Goal: Task Accomplishment & Management: Use online tool/utility

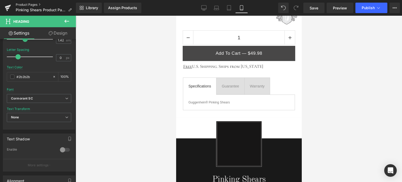
click at [28, 5] on link "Product Pages" at bounding box center [46, 5] width 60 height 4
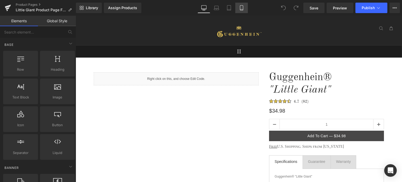
click at [241, 9] on icon at bounding box center [241, 7] width 5 height 5
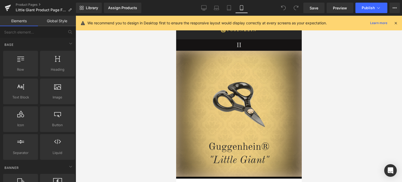
click at [395, 23] on icon at bounding box center [395, 23] width 5 height 5
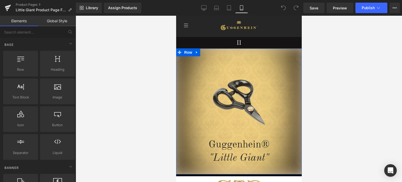
scroll to position [105, 0]
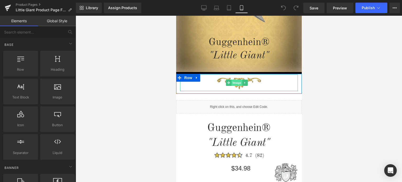
click at [239, 82] on span "Image" at bounding box center [236, 82] width 11 height 6
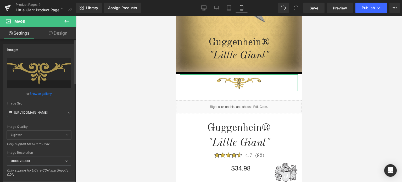
click at [38, 111] on input "[URL][DOMAIN_NAME]" at bounding box center [39, 112] width 64 height 9
paste input "1_6c1dd3fa-2326-4bde-ab35-b768d2cabaff.png?v=1756328843"
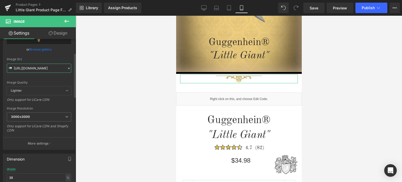
scroll to position [78, 0]
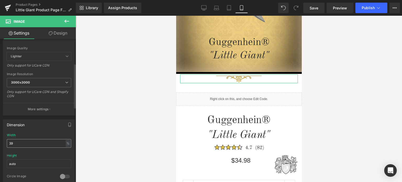
type input "[URL][DOMAIN_NAME]"
click at [9, 141] on input "39" at bounding box center [39, 143] width 64 height 9
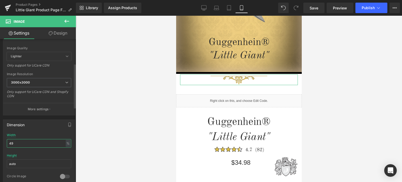
drag, startPoint x: 11, startPoint y: 141, endPoint x: 14, endPoint y: 141, distance: 2.9
click at [14, 141] on input "49" at bounding box center [39, 143] width 64 height 9
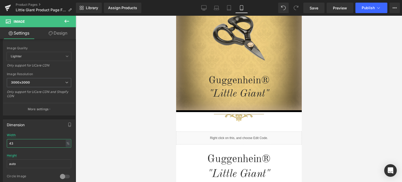
scroll to position [47, 0]
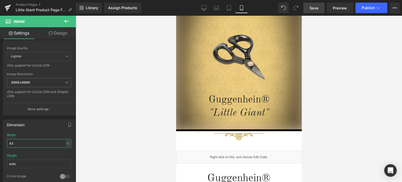
type input "43"
click at [315, 7] on span "Save" at bounding box center [313, 7] width 9 height 5
click at [315, 8] on span "Save" at bounding box center [313, 7] width 9 height 5
click at [343, 7] on span "Preview" at bounding box center [340, 7] width 14 height 5
click at [312, 9] on span "Save" at bounding box center [313, 7] width 9 height 5
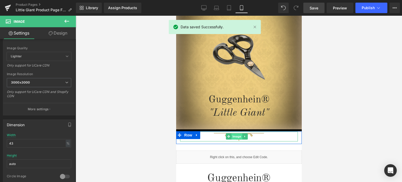
click at [237, 136] on span "Image" at bounding box center [236, 136] width 11 height 6
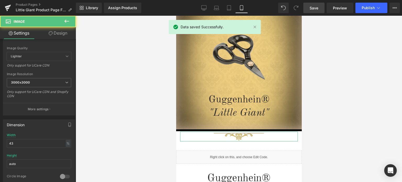
click at [59, 31] on link "Design" at bounding box center [58, 33] width 38 height 12
click at [0, 0] on div "Spacing" at bounding box center [0, 0] width 0 height 0
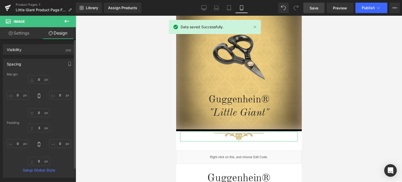
type input "0"
type input "3"
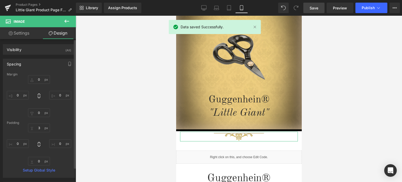
type input "0"
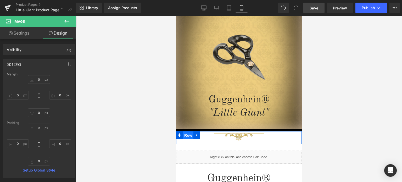
click at [187, 136] on span "Row" at bounding box center [188, 135] width 10 height 8
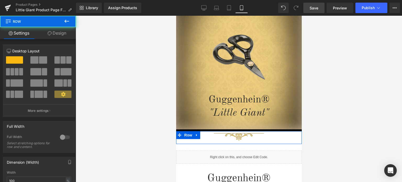
click at [55, 34] on link "Design" at bounding box center [57, 33] width 38 height 12
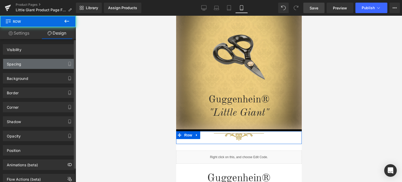
click at [42, 64] on div "Spacing" at bounding box center [39, 64] width 72 height 10
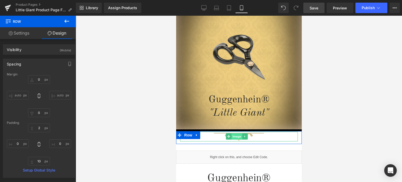
click at [234, 136] on span "Image" at bounding box center [236, 136] width 11 height 6
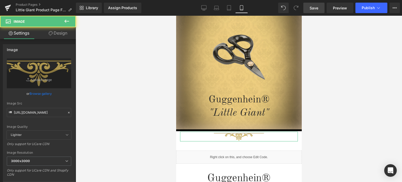
click at [58, 34] on link "Design" at bounding box center [58, 33] width 38 height 12
click at [0, 0] on div "Spacing" at bounding box center [0, 0] width 0 height 0
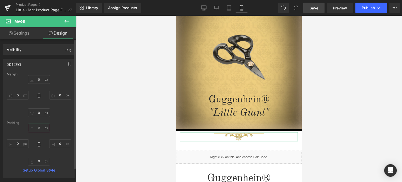
click at [41, 127] on input "3" at bounding box center [39, 127] width 22 height 9
click at [37, 128] on input "0" at bounding box center [39, 127] width 22 height 9
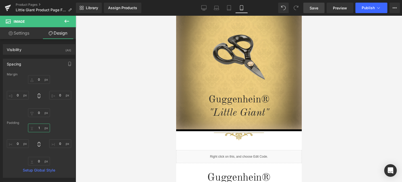
type input "1"
click at [314, 8] on span "Save" at bounding box center [313, 7] width 9 height 5
click at [31, 4] on link "Product Pages" at bounding box center [46, 5] width 60 height 4
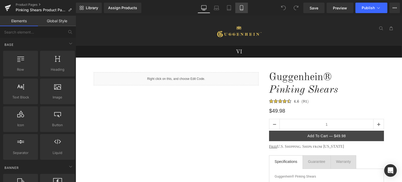
click at [240, 9] on icon at bounding box center [241, 7] width 5 height 5
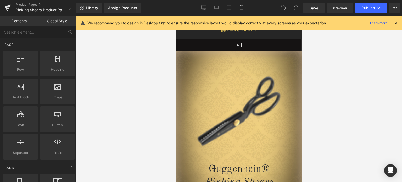
click at [395, 22] on icon at bounding box center [395, 23] width 5 height 5
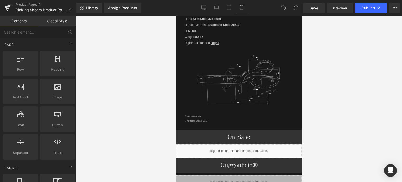
scroll to position [732, 0]
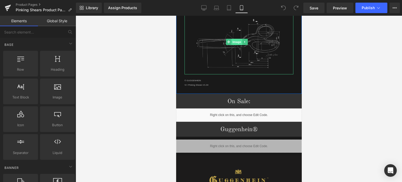
click at [238, 41] on span "Image" at bounding box center [236, 42] width 11 height 6
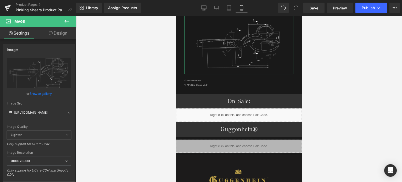
click at [61, 32] on link "Design" at bounding box center [58, 33] width 38 height 12
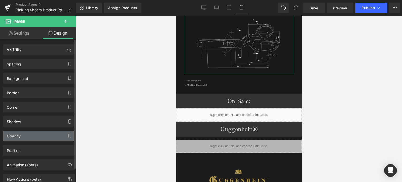
click at [47, 137] on div "Opacity" at bounding box center [39, 136] width 72 height 10
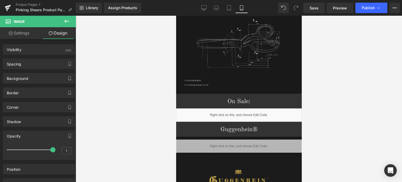
click at [343, 75] on div at bounding box center [239, 99] width 326 height 166
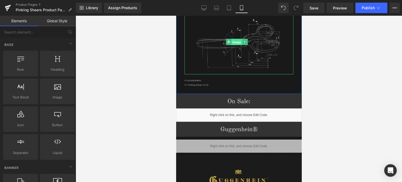
click at [237, 39] on span "Image" at bounding box center [236, 42] width 11 height 6
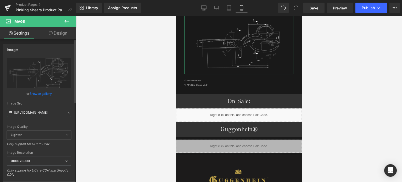
scroll to position [0, 45]
drag, startPoint x: 48, startPoint y: 112, endPoint x: 28, endPoint y: 116, distance: 20.9
click at [28, 116] on input "https://cdn.shopify.com/s/files/1/0566/0963/6442/files/3_57c0ce14-8243-4e4a-b8c…" at bounding box center [39, 112] width 64 height 9
click at [67, 122] on div "Image Quality Lighter Lightest Lighter Lighter Lightest Only support for UCare …" at bounding box center [39, 94] width 64 height 72
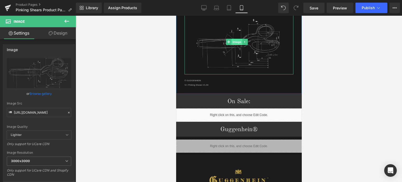
click at [239, 40] on span "Image" at bounding box center [236, 42] width 11 height 6
click at [40, 111] on input "https://cdn.shopify.com/s/files/1/0566/0963/6442/files/3_57c0ce14-8243-4e4a-b8c…" at bounding box center [39, 112] width 64 height 9
paste input "4_a9ac8aa2-f038-4996-b54e-790b57f1c21d.png?v=1756329694"
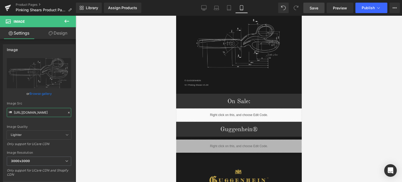
type input "https://cdn.shopify.com/s/files/1/0566/0963/6442/files/4_a9ac8aa2-f038-4996-b54…"
click at [316, 9] on span "Save" at bounding box center [313, 7] width 9 height 5
click at [314, 8] on span "Save" at bounding box center [313, 7] width 9 height 5
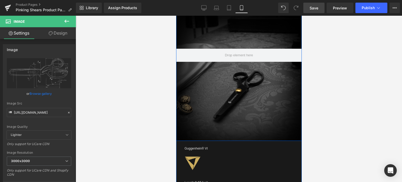
scroll to position [392, 0]
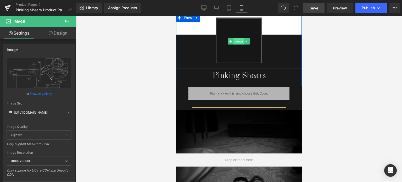
click at [237, 42] on span "Image" at bounding box center [238, 41] width 11 height 6
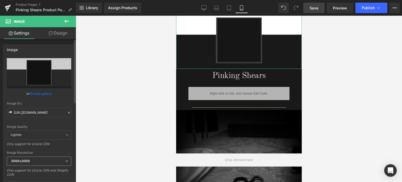
click at [33, 158] on span "3000x3000" at bounding box center [39, 160] width 64 height 9
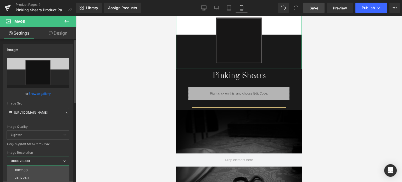
click at [35, 168] on li "100x100" at bounding box center [39, 170] width 65 height 8
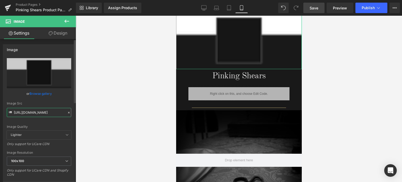
click at [40, 112] on input "https://cdn.shopify.com/s/files/1/0566/0963/6442/files/2_e87582b9-2c84-4368-a9e…" at bounding box center [39, 112] width 64 height 9
paste input "3_ff799c1d-7f54-4efa-97f3-bbb47ca3559e.png?v=1756330536"
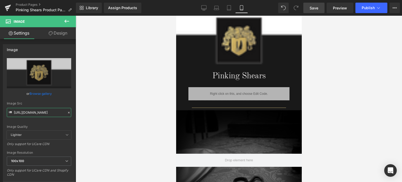
type input "https://cdn.shopify.com/s/files/1/0566/0963/6442/files/3_ff799c1d-7f54-4efa-97f…"
click at [315, 10] on span "Save" at bounding box center [313, 7] width 9 height 5
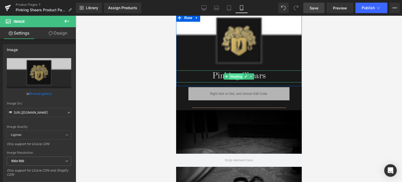
scroll to position [261, 0]
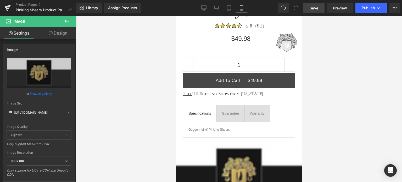
drag, startPoint x: 66, startPoint y: 21, endPoint x: 71, endPoint y: 59, distance: 37.7
click at [66, 21] on icon at bounding box center [67, 21] width 6 height 6
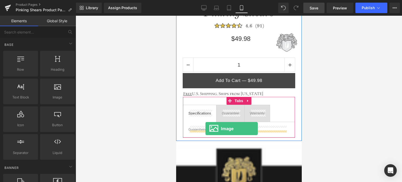
drag, startPoint x: 234, startPoint y: 114, endPoint x: 205, endPoint y: 129, distance: 32.9
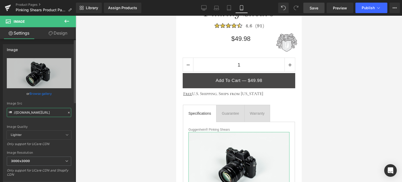
click at [38, 112] on input "//d1um8515vdn9kb.cloudfront.net/images/parallax.jpg" at bounding box center [39, 112] width 64 height 9
paste input "https://cdn.shopify.com/s/files/1/0566/0963/6442/files/4_7cb44477-36a9-4a80-87d…"
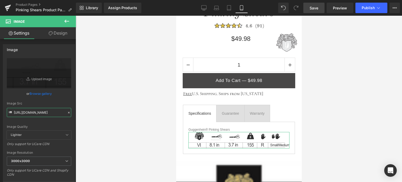
type input "https://cdn.shopify.com/s/files/1/0566/0963/6442/files/4_7cb44477-36a9-4a80-87d…"
click at [61, 33] on link "Design" at bounding box center [58, 33] width 38 height 12
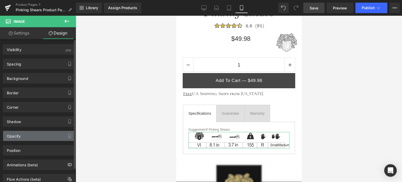
click at [39, 134] on div "Opacity" at bounding box center [39, 136] width 72 height 10
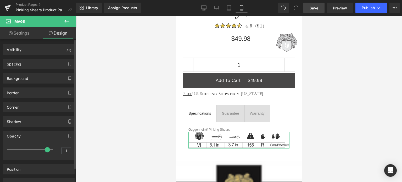
type input "0.9"
drag, startPoint x: 51, startPoint y: 148, endPoint x: 48, endPoint y: 148, distance: 3.1
click at [48, 148] on span at bounding box center [47, 149] width 5 height 5
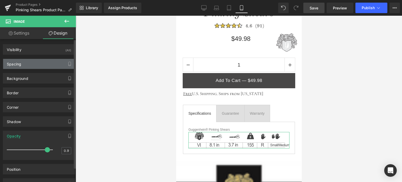
click at [27, 66] on div "Spacing" at bounding box center [39, 64] width 72 height 10
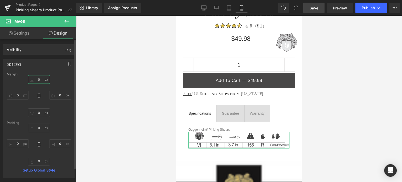
click at [40, 80] on input "0" at bounding box center [39, 79] width 22 height 9
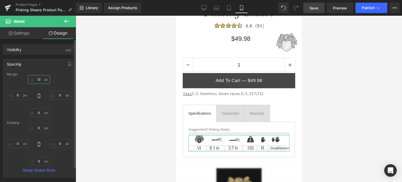
click at [40, 79] on input "12" at bounding box center [39, 79] width 22 height 9
type input "14"
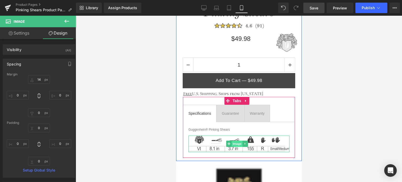
click at [237, 142] on span "Image" at bounding box center [236, 143] width 11 height 6
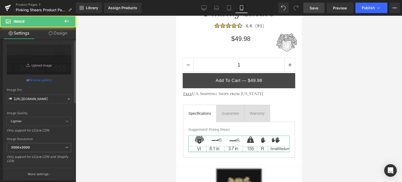
scroll to position [78, 0]
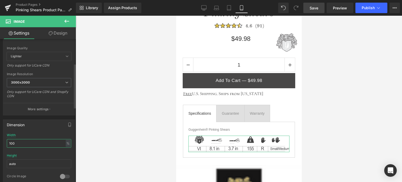
drag, startPoint x: 17, startPoint y: 143, endPoint x: 3, endPoint y: 143, distance: 14.1
click at [3, 143] on div "100% Width 100 % % px auto Height auto 0 Circle Image" at bounding box center [39, 159] width 72 height 52
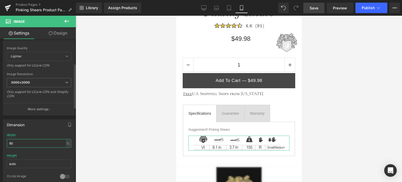
click at [13, 141] on input "90" at bounding box center [39, 143] width 64 height 9
click at [315, 7] on span "Save" at bounding box center [313, 7] width 9 height 5
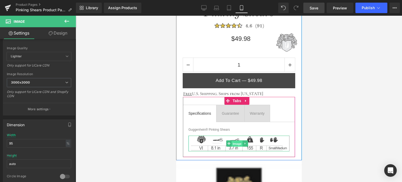
click at [237, 142] on span "Image" at bounding box center [236, 143] width 11 height 6
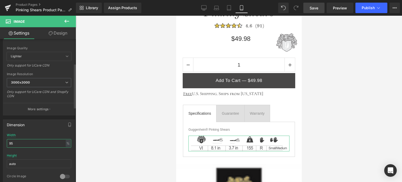
click at [14, 143] on input "95" at bounding box center [39, 143] width 64 height 9
type input "97"
click at [315, 7] on span "Save" at bounding box center [313, 7] width 9 height 5
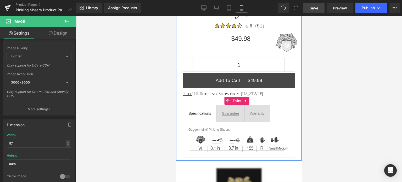
click at [233, 112] on div "Guarantee" at bounding box center [229, 113] width 17 height 5
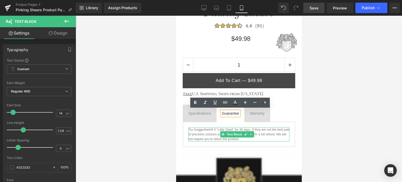
click at [215, 128] on p "Try Guggenhein® II "Little Giant" for 30 days. If they are not the best pair of…" at bounding box center [238, 134] width 101 height 14
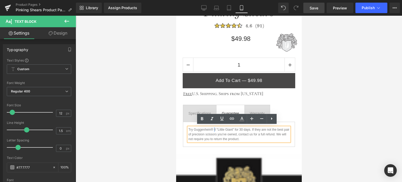
click at [213, 127] on p "Try Guggenhein® II "Little Giant" for 30 days. If they are not the best pair of…" at bounding box center [238, 134] width 101 height 14
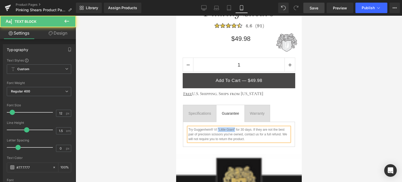
drag, startPoint x: 235, startPoint y: 127, endPoint x: 217, endPoint y: 127, distance: 17.5
click at [217, 127] on p "Try Guggenhein® VI "Little Giant" for 30 days. If they are not the best pair of…" at bounding box center [238, 134] width 101 height 14
click at [224, 128] on p "Try Guggenhein® VI Pinkign Shears for 30 days. If they are not the best pair of…" at bounding box center [238, 134] width 101 height 14
drag, startPoint x: 216, startPoint y: 132, endPoint x: 205, endPoint y: 132, distance: 11.5
click at [205, 132] on p "Try Guggenhein® VI Pinking Shears for 30 days. If they are not the best pair of…" at bounding box center [238, 134] width 101 height 14
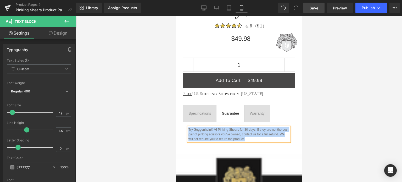
drag, startPoint x: 261, startPoint y: 137, endPoint x: 189, endPoint y: 128, distance: 72.7
click at [189, 128] on p "Try Guggenhein® VI Pinking Shears for 30 days. If they are not the best pair of…" at bounding box center [238, 134] width 101 height 14
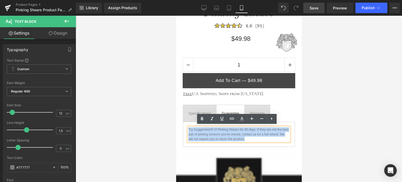
copy p "Try Guggenhein® VI Pinking Shears for 30 days. If they are not the best pair of…"
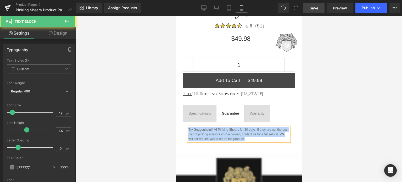
click at [263, 137] on p "Try Guggenhein® VI Pinking Shears for 30 days. If they are not the best pair of…" at bounding box center [238, 134] width 101 height 14
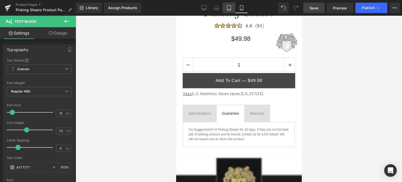
click at [230, 11] on link "Tablet" at bounding box center [229, 8] width 13 height 10
type input "100"
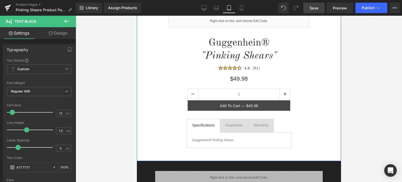
scroll to position [52, 0]
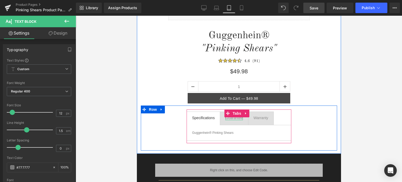
click at [235, 118] on div "Guarantee" at bounding box center [233, 117] width 17 height 5
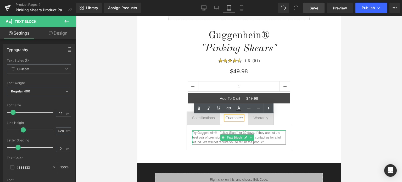
click at [272, 140] on p "Try Guggenhein® II "Little Giant" for 30 days. If they are not the best pair of…" at bounding box center [239, 137] width 94 height 14
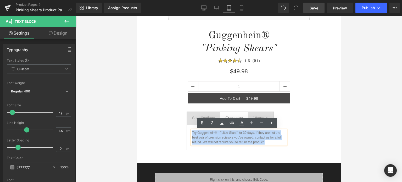
drag, startPoint x: 266, startPoint y: 141, endPoint x: 192, endPoint y: 133, distance: 74.8
click at [192, 133] on p "Try Guggenhein® II "Little Giant" for 30 days. If they are not the best pair of…" at bounding box center [239, 137] width 94 height 14
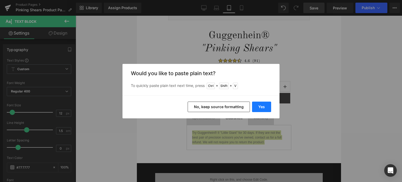
drag, startPoint x: 261, startPoint y: 104, endPoint x: 126, endPoint y: 85, distance: 137.2
click at [261, 104] on button "Yes" at bounding box center [261, 106] width 19 height 10
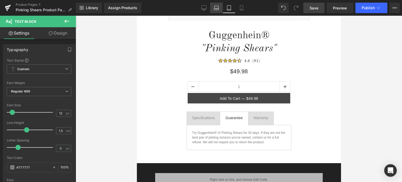
click at [218, 9] on icon at bounding box center [216, 7] width 5 height 5
type input "100"
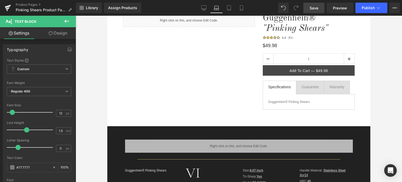
scroll to position [0, 0]
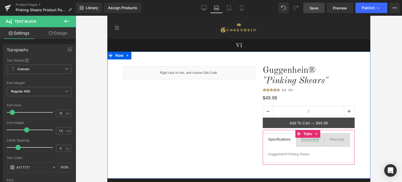
click at [310, 139] on div "Guarantee" at bounding box center [309, 139] width 17 height 5
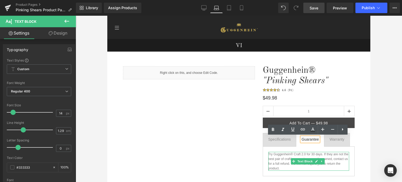
click at [296, 167] on p "Try Guggenhein® Craft 2.0 for 30 days. If they are not the best pair of craft/p…" at bounding box center [308, 161] width 81 height 19
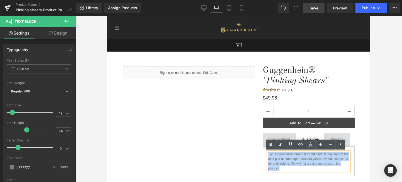
drag, startPoint x: 294, startPoint y: 167, endPoint x: 266, endPoint y: 155, distance: 30.1
click at [268, 155] on p "Try Guggenhein® Craft 2.0 for 30 days. If they are not the best pair of craft/p…" at bounding box center [308, 161] width 81 height 19
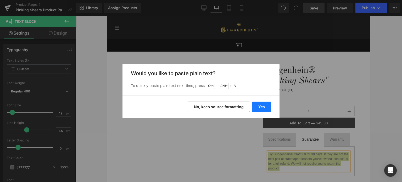
click at [261, 105] on button "Yes" at bounding box center [261, 106] width 19 height 10
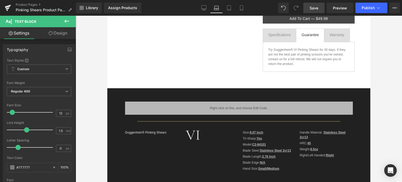
scroll to position [105, 0]
click at [202, 9] on icon at bounding box center [203, 7] width 5 height 5
type input "100"
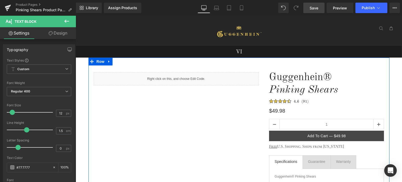
scroll to position [78, 0]
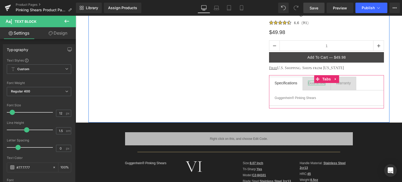
click at [315, 83] on div "Guarantee" at bounding box center [316, 83] width 17 height 5
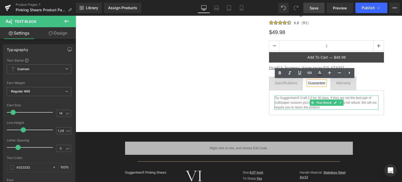
click at [321, 107] on p "Try Guggenhein® Craft 2.0 for 30 days. If they are not the best pair of craft/p…" at bounding box center [326, 102] width 104 height 14
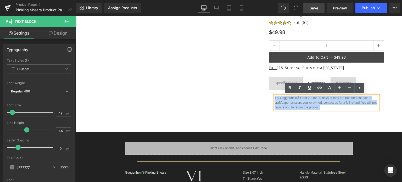
drag, startPoint x: 322, startPoint y: 106, endPoint x: 272, endPoint y: 97, distance: 50.2
click at [274, 97] on p "Try Guggenhein® Craft 2.0 for 30 days. If they are not the best pair of craft/p…" at bounding box center [326, 102] width 104 height 14
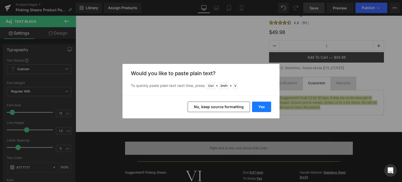
click at [262, 106] on button "Yes" at bounding box center [261, 106] width 19 height 10
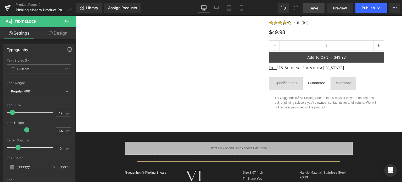
click at [316, 8] on span "Save" at bounding box center [313, 7] width 9 height 5
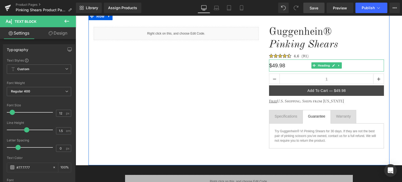
scroll to position [0, 0]
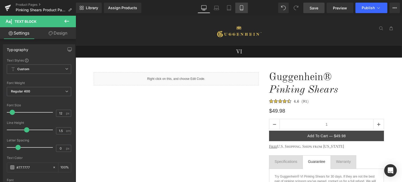
click at [241, 8] on icon at bounding box center [241, 7] width 5 height 5
type input "100"
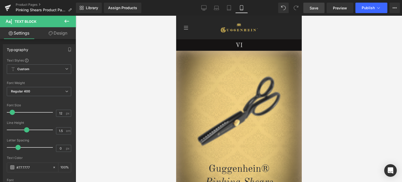
click at [313, 9] on span "Save" at bounding box center [313, 7] width 9 height 5
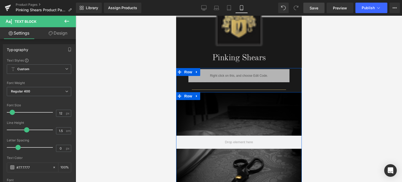
scroll to position [340, 0]
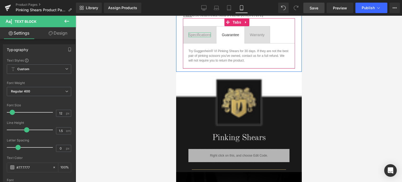
click at [200, 34] on div "Specifications" at bounding box center [199, 34] width 22 height 5
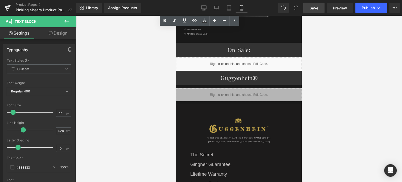
scroll to position [784, 0]
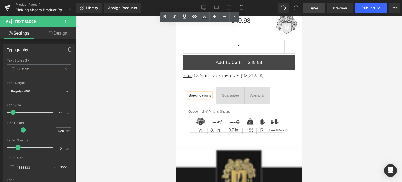
drag, startPoint x: 300, startPoint y: 99, endPoint x: 477, endPoint y: 66, distance: 180.7
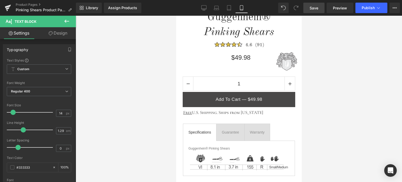
click at [315, 7] on span "Save" at bounding box center [313, 7] width 9 height 5
click at [318, 9] on span "Save" at bounding box center [313, 7] width 9 height 5
click at [316, 7] on span "Save" at bounding box center [313, 7] width 9 height 5
click at [315, 8] on span "Save" at bounding box center [313, 7] width 9 height 5
click at [317, 9] on span "Save" at bounding box center [313, 7] width 9 height 5
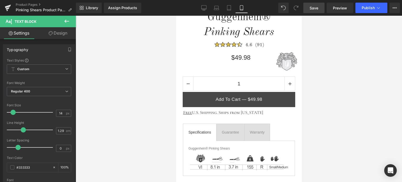
click at [318, 7] on span "Save" at bounding box center [313, 7] width 9 height 5
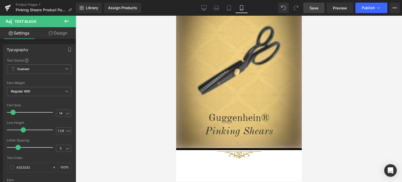
scroll to position [5, 0]
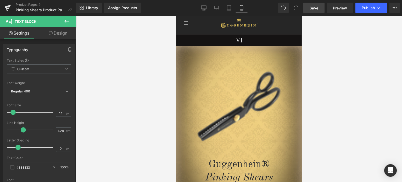
click at [312, 7] on span "Save" at bounding box center [313, 7] width 9 height 5
click at [315, 7] on span "Save" at bounding box center [313, 7] width 9 height 5
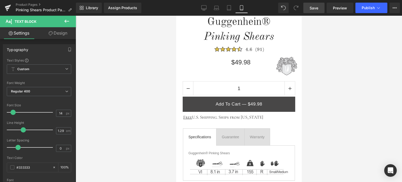
scroll to position [179, 0]
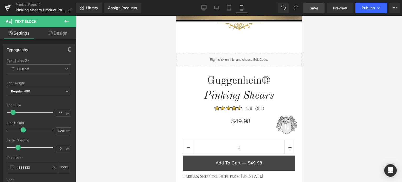
drag, startPoint x: 299, startPoint y: 26, endPoint x: 480, endPoint y: 56, distance: 182.8
click at [314, 3] on link "Save" at bounding box center [313, 8] width 21 height 10
